Goal: Information Seeking & Learning: Learn about a topic

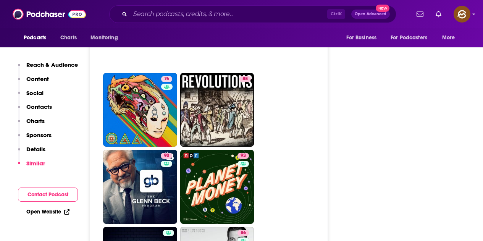
scroll to position [2751, 0]
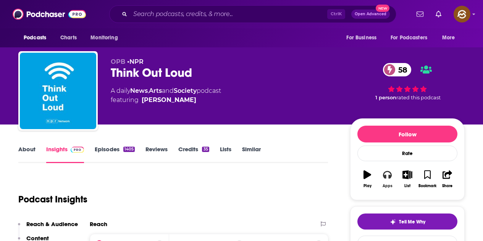
click at [390, 172] on icon "button" at bounding box center [387, 175] width 8 height 8
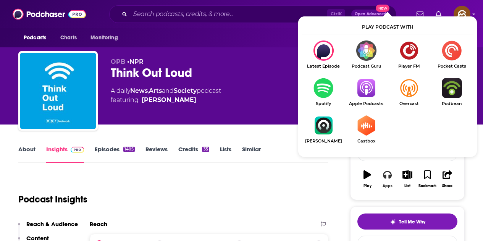
scroll to position [76, 0]
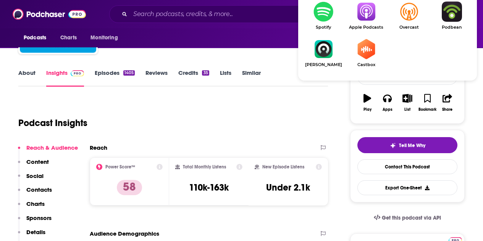
click at [369, 21] on img "Show Listen On dropdown" at bounding box center [366, 12] width 43 height 20
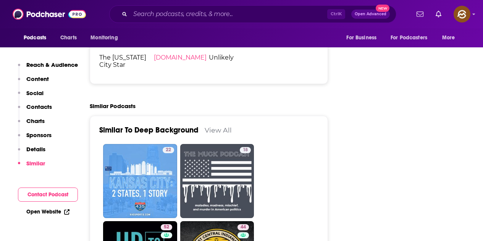
scroll to position [1146, 0]
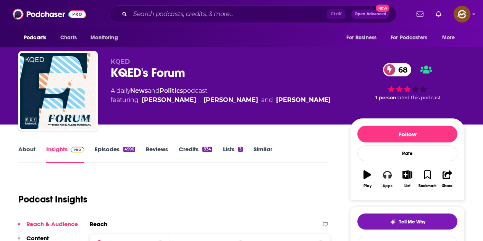
click at [385, 180] on button "Apps" at bounding box center [387, 179] width 20 height 28
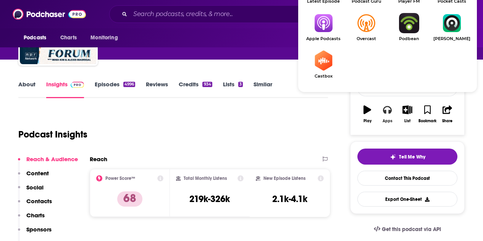
scroll to position [76, 0]
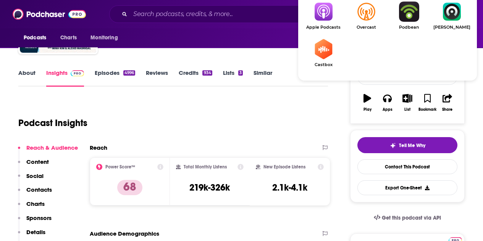
click at [324, 17] on img "Show Listen On dropdown" at bounding box center [323, 12] width 43 height 20
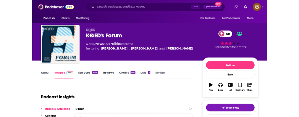
scroll to position [0, 0]
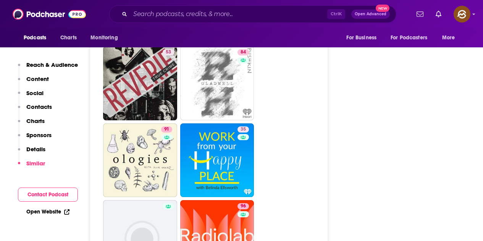
scroll to position [2942, 0]
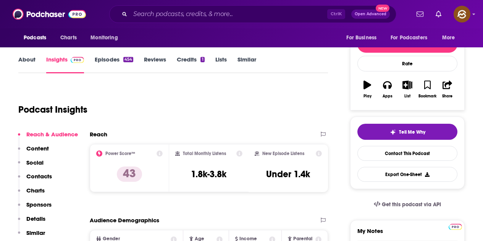
scroll to position [115, 0]
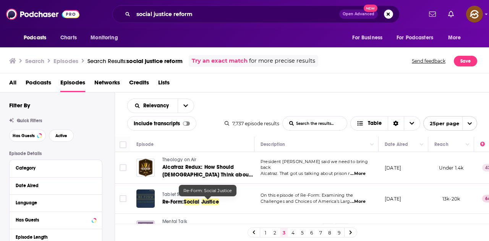
drag, startPoint x: 206, startPoint y: 199, endPoint x: 232, endPoint y: 202, distance: 26.1
click at [232, 202] on link "Re-Form: Social Justice" at bounding box center [207, 202] width 91 height 8
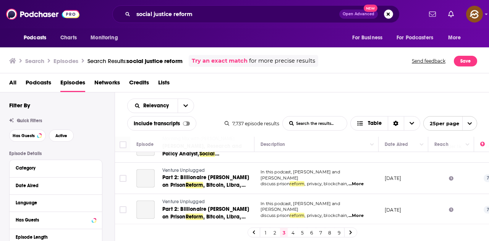
scroll to position [752, 0]
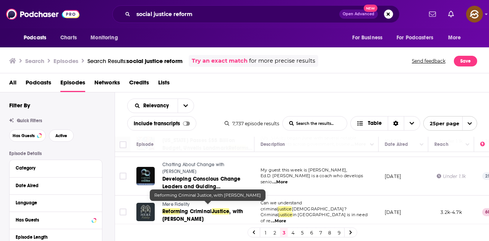
drag, startPoint x: 194, startPoint y: 212, endPoint x: 204, endPoint y: 228, distance: 18.3
click at [204, 228] on div "1 2 3 4 5 6 7 8 9" at bounding box center [302, 232] width 374 height 17
click at [203, 209] on span "ing Criminal" at bounding box center [196, 211] width 32 height 6
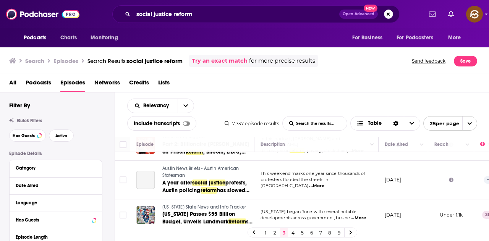
scroll to position [675, 0]
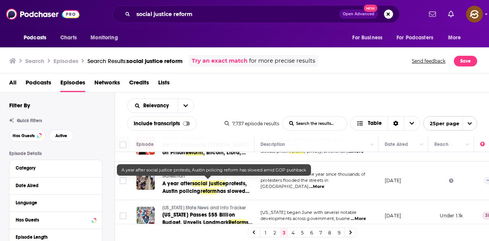
click at [231, 183] on span "protests, Austin policing" at bounding box center [204, 187] width 84 height 14
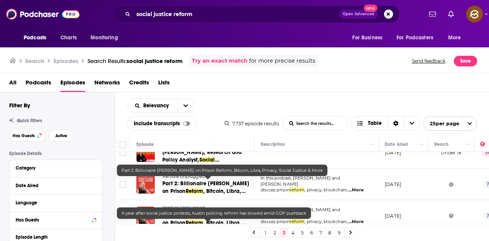
scroll to position [599, 0]
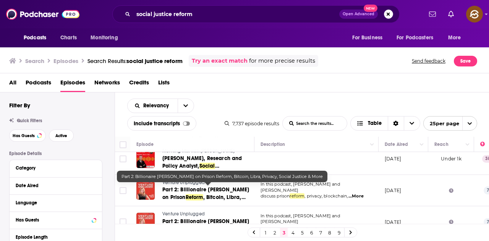
click at [232, 189] on span "Part 2: Billionaire Mike Novogratz on Prison" at bounding box center [205, 193] width 87 height 14
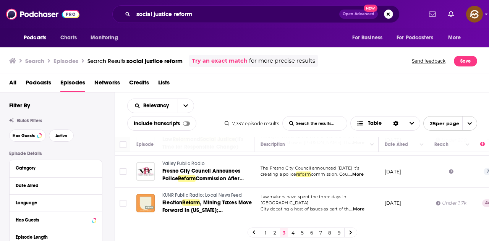
scroll to position [523, 0]
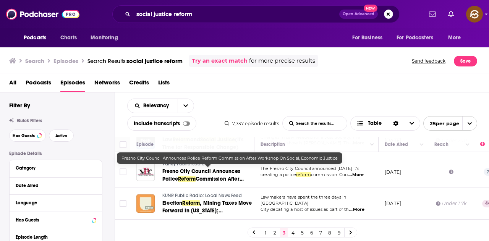
click at [227, 172] on span "Fresno City Council Announces Police" at bounding box center [201, 175] width 78 height 14
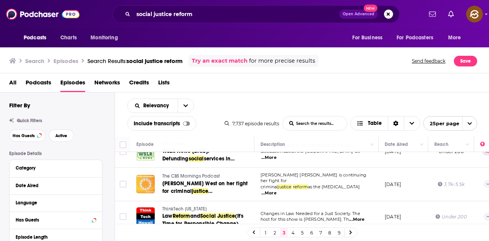
scroll to position [484, 0]
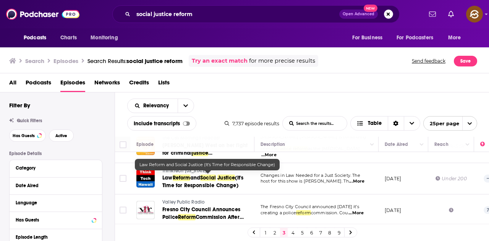
click at [230, 178] on span "Justice" at bounding box center [226, 178] width 18 height 6
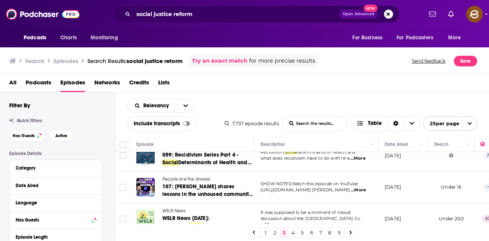
scroll to position [370, 0]
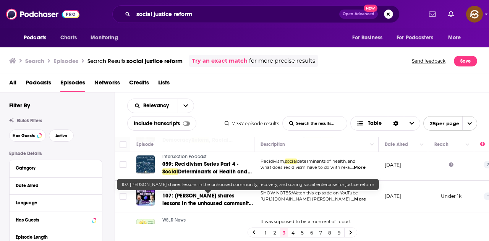
click at [245, 197] on span "107: Bryan Mauk shares lessons in the unhoused community, recovery, and scaling" at bounding box center [207, 207] width 91 height 29
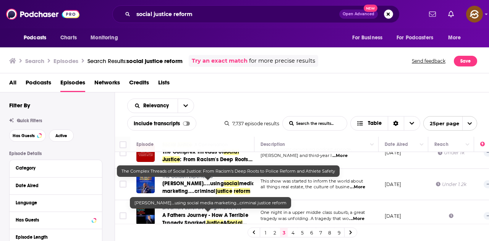
scroll to position [179, 0]
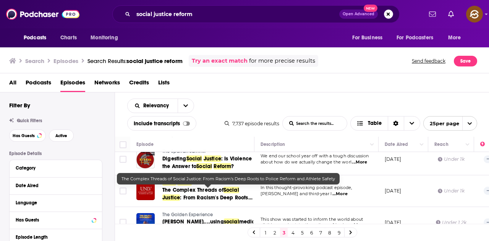
click at [214, 198] on span ": From Racism's Deep Roots to Police" at bounding box center [207, 201] width 90 height 14
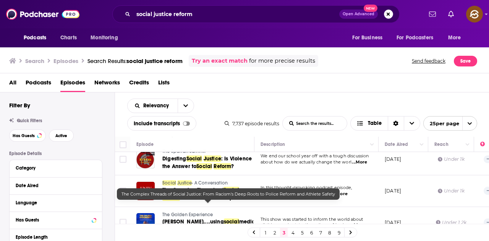
scroll to position [141, 0]
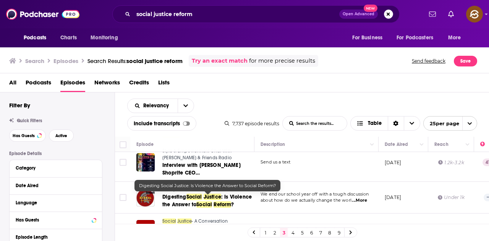
click at [212, 201] on link "Digesting Social Justice : Is Violence the Answer to Social Reform ?" at bounding box center [207, 200] width 91 height 15
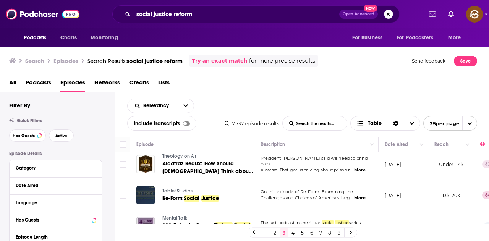
scroll to position [0, 0]
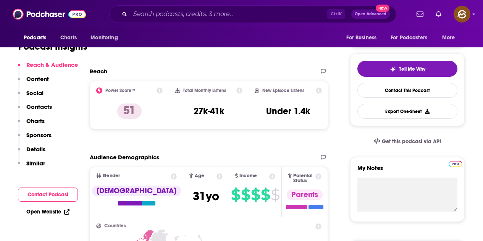
scroll to position [306, 0]
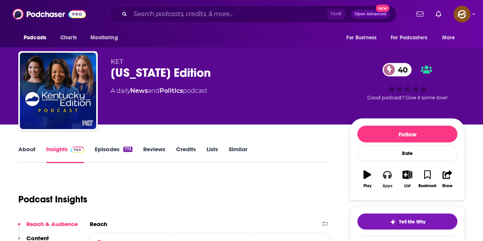
click at [386, 175] on icon "button" at bounding box center [387, 175] width 8 height 8
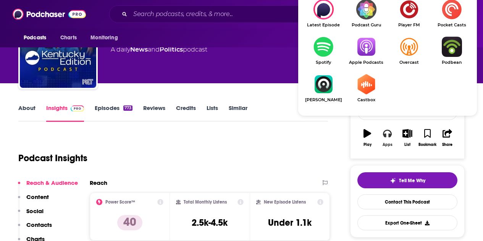
scroll to position [76, 0]
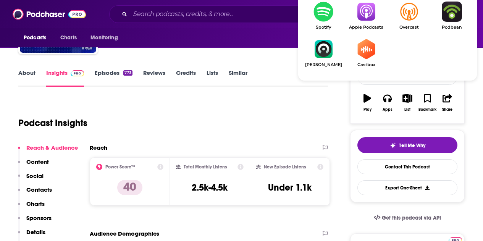
click at [363, 18] on img "Show Listen On dropdown" at bounding box center [366, 12] width 43 height 20
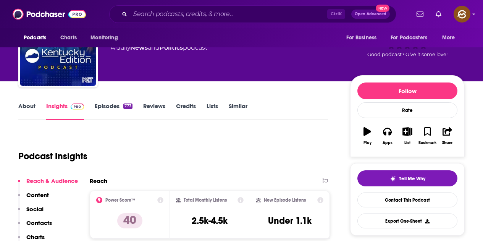
scroll to position [0, 0]
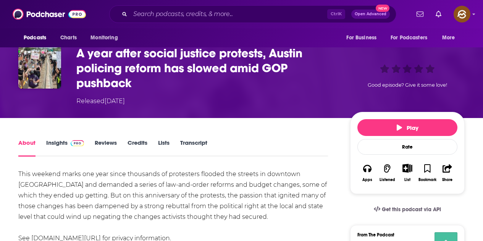
scroll to position [153, 0]
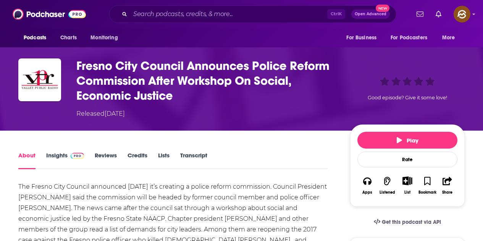
scroll to position [76, 0]
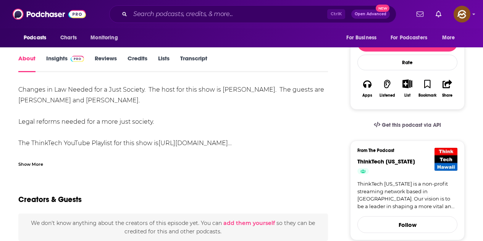
scroll to position [115, 0]
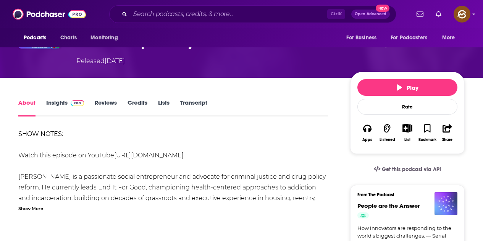
scroll to position [115, 0]
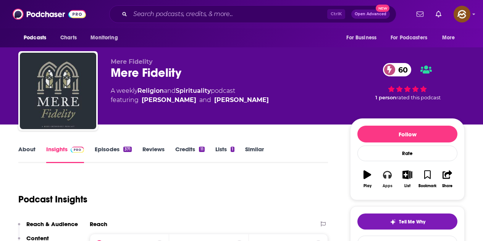
click at [382, 183] on button "Apps" at bounding box center [387, 179] width 20 height 28
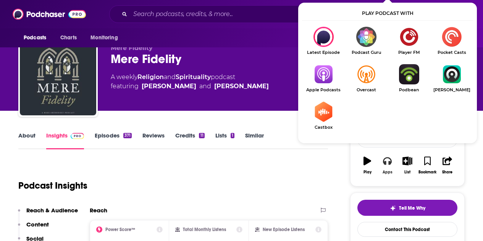
scroll to position [38, 0]
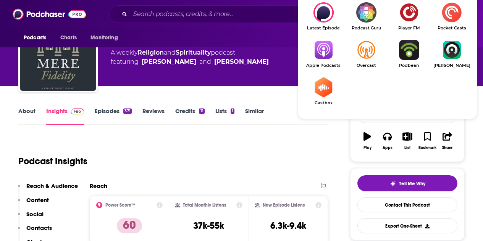
click at [330, 52] on img "Show Listen On dropdown" at bounding box center [323, 50] width 43 height 20
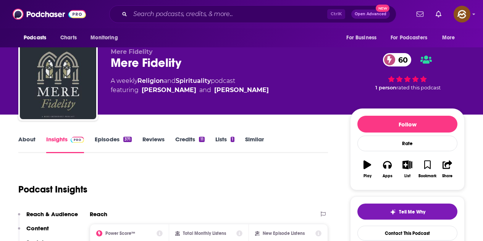
scroll to position [0, 0]
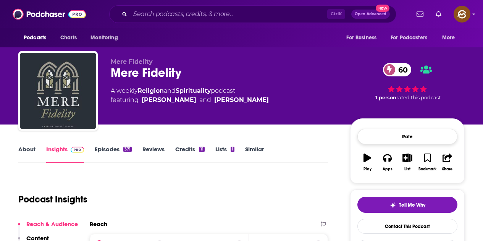
click at [387, 144] on div "Rate" at bounding box center [408, 137] width 100 height 16
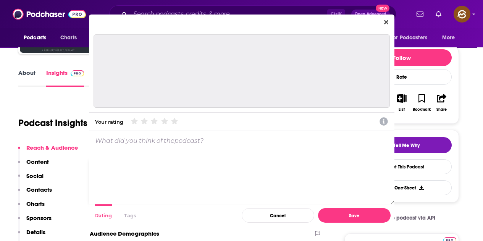
click at [383, 106] on div "Dialog" at bounding box center [242, 70] width 296 height 73
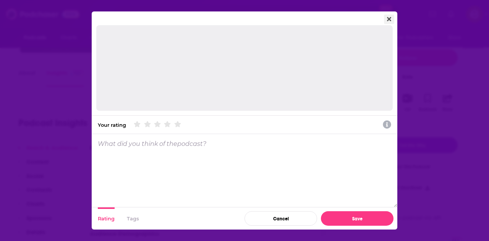
click at [389, 22] on button "Close" at bounding box center [389, 20] width 10 height 10
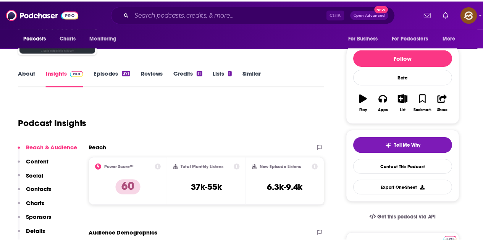
scroll to position [76, 0]
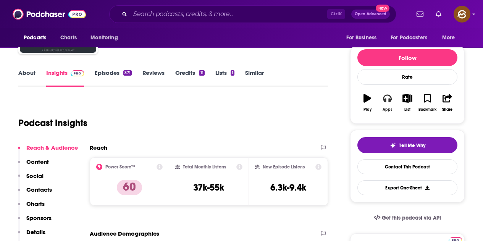
click at [389, 102] on icon "button" at bounding box center [387, 98] width 8 height 8
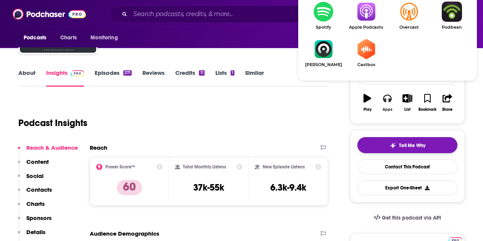
scroll to position [115, 0]
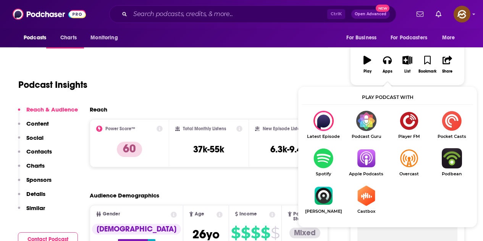
click at [364, 162] on img "Show Listen On dropdown" at bounding box center [366, 158] width 43 height 20
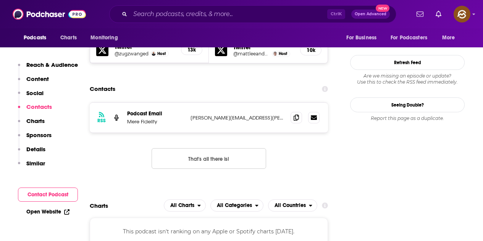
scroll to position [764, 0]
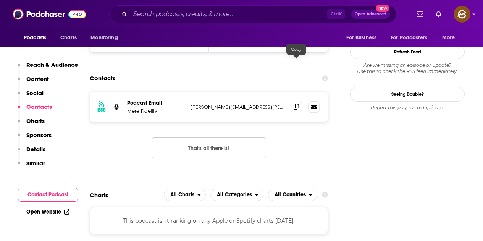
click at [294, 104] on icon at bounding box center [296, 107] width 5 height 6
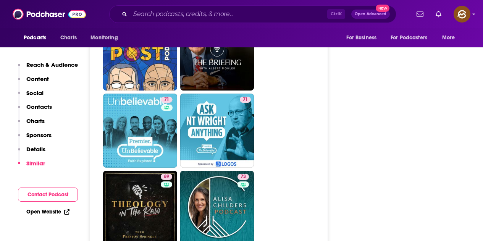
scroll to position [1452, 0]
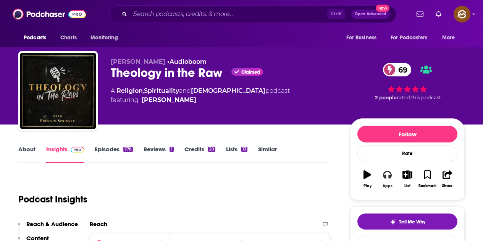
click at [390, 184] on div "Apps" at bounding box center [388, 186] width 10 height 5
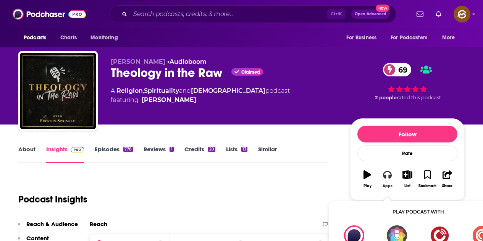
scroll to position [38, 0]
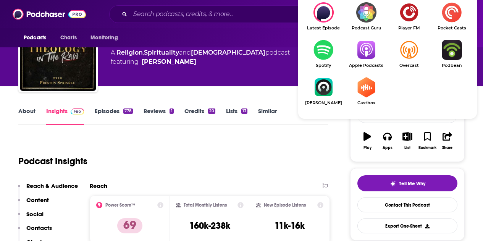
click at [364, 51] on img "Show Listen On dropdown" at bounding box center [366, 50] width 43 height 20
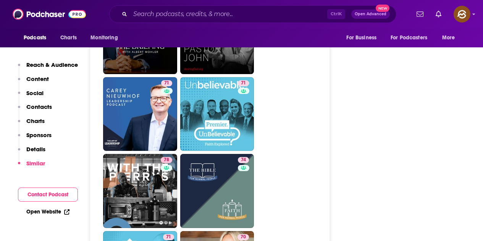
scroll to position [2140, 0]
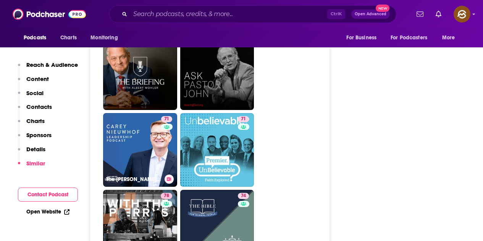
drag, startPoint x: 150, startPoint y: 120, endPoint x: 329, endPoint y: 133, distance: 180.1
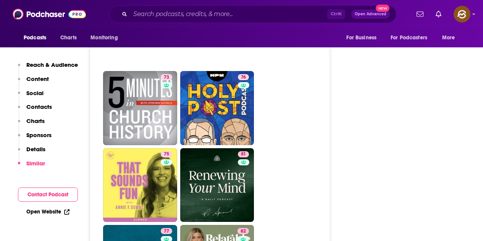
scroll to position [1872, 0]
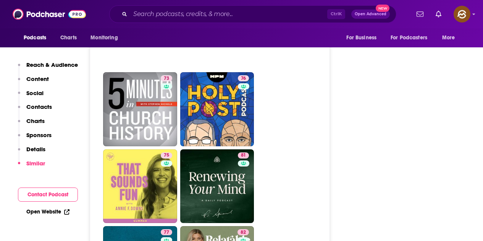
drag, startPoint x: 222, startPoint y: 158, endPoint x: 351, endPoint y: 116, distance: 136.4
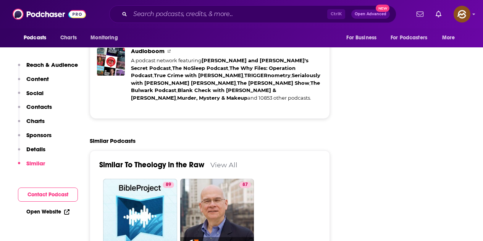
scroll to position [1605, 0]
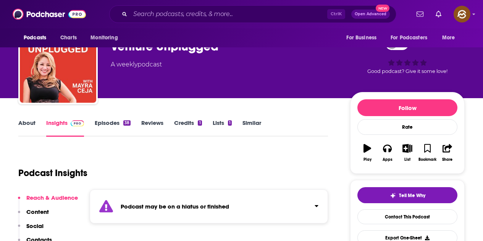
scroll to position [38, 0]
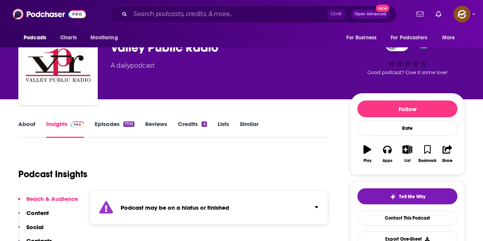
scroll to position [115, 0]
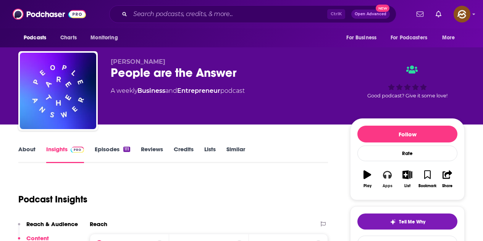
click at [387, 177] on icon "button" at bounding box center [387, 174] width 8 height 8
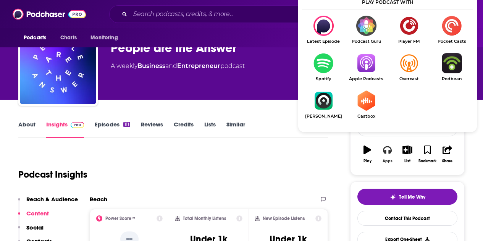
scroll to position [38, 0]
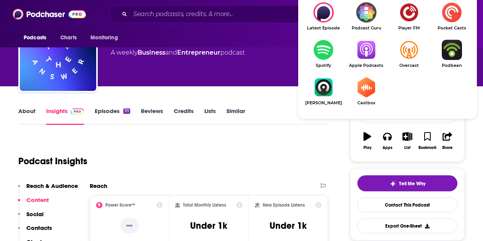
click at [360, 58] on img "Show Listen On dropdown" at bounding box center [366, 50] width 43 height 20
